Goal: Transaction & Acquisition: Book appointment/travel/reservation

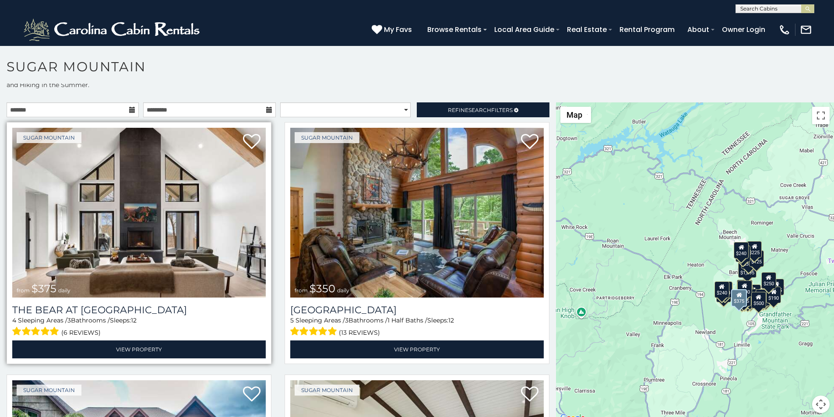
scroll to position [55, 0]
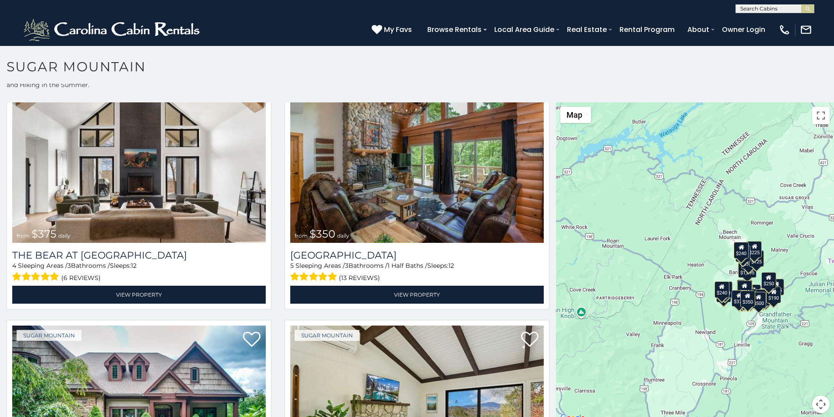
click at [37, 415] on p at bounding box center [417, 267] width 834 height 330
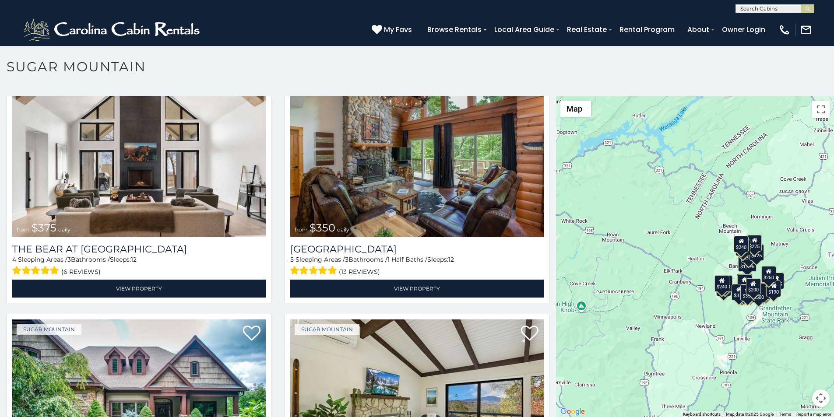
scroll to position [4, 0]
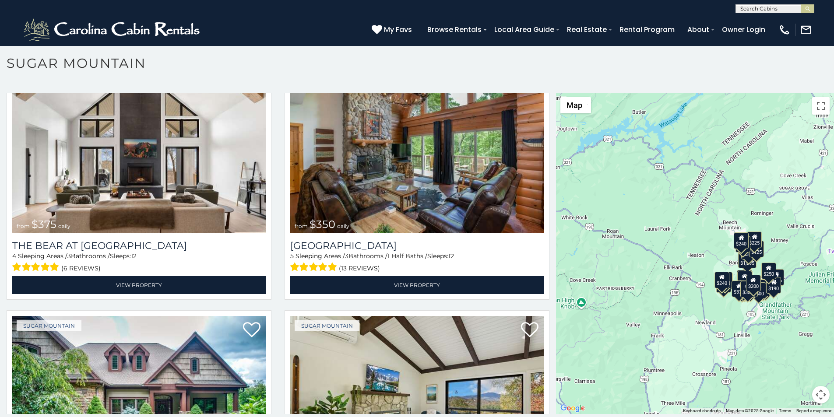
click at [289, 41] on div "(828) 295-6000 My Favs Browse Rentals Local Area Guide Activities & Attractions…" at bounding box center [417, 29] width 834 height 33
click at [568, 231] on div "$375 $350 $350 $200 $375 $195 $265 $175 $190 $290 $155 $175 $345 $1,095 $195 $2…" at bounding box center [695, 253] width 278 height 321
click at [810, 10] on img "submit" at bounding box center [807, 9] width 7 height 7
